Goal: Task Accomplishment & Management: Use online tool/utility

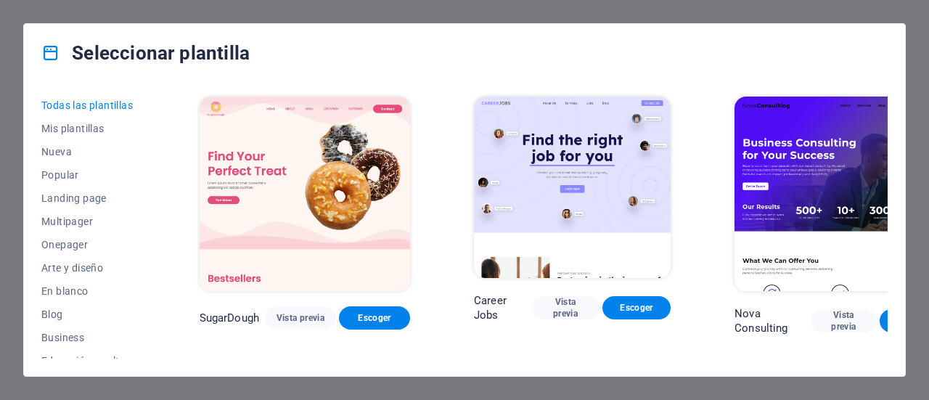
click at [891, 315] on span "Escoger" at bounding box center [912, 321] width 43 height 12
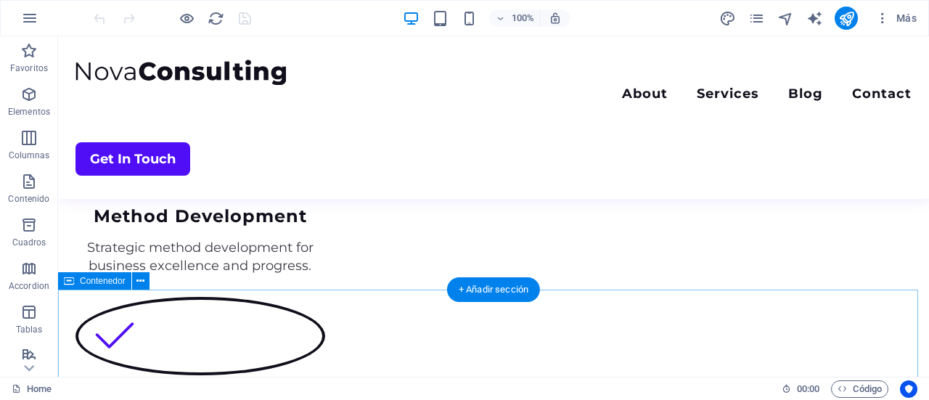
scroll to position [1677, 0]
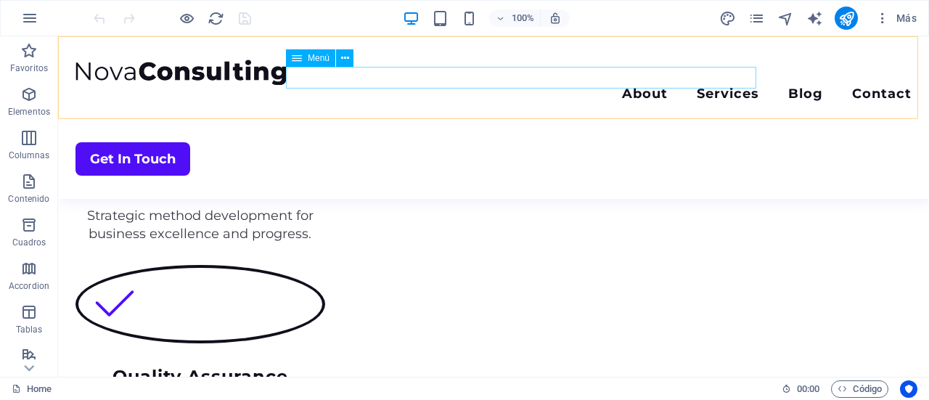
click at [489, 85] on nav "About Services Blog Contact" at bounding box center [493, 95] width 836 height 21
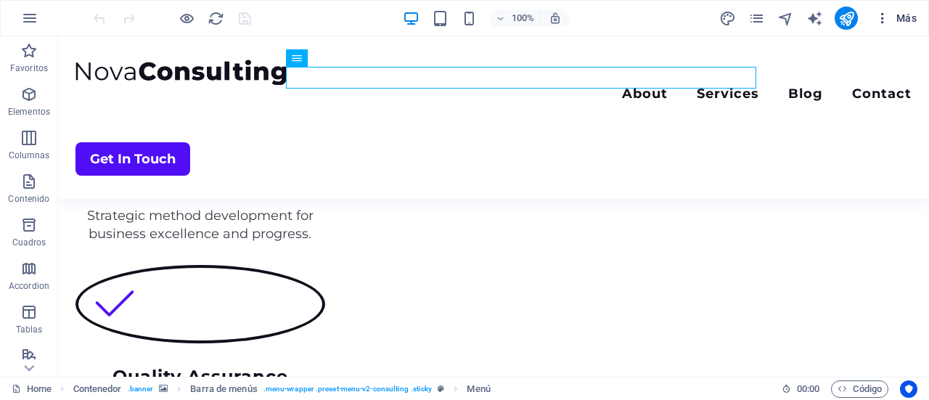
click at [903, 28] on button "Más" at bounding box center [895, 18] width 53 height 23
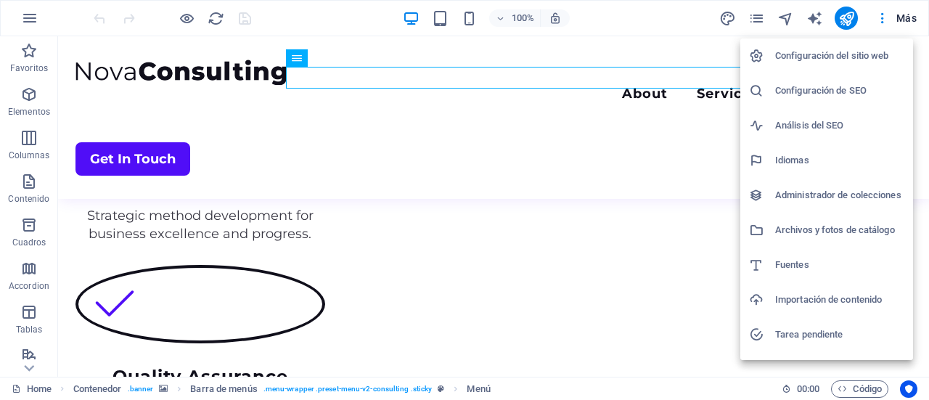
click at [879, 14] on div at bounding box center [464, 200] width 929 height 400
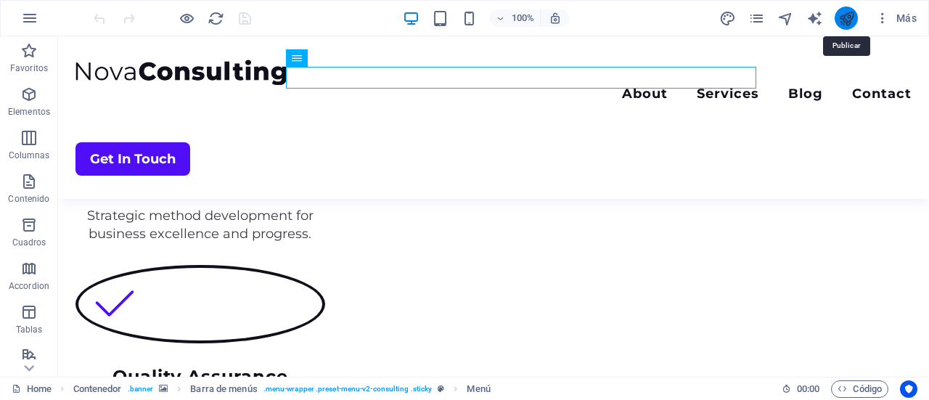
click at [843, 10] on icon "publish" at bounding box center [846, 18] width 17 height 17
